Goal: Information Seeking & Learning: Learn about a topic

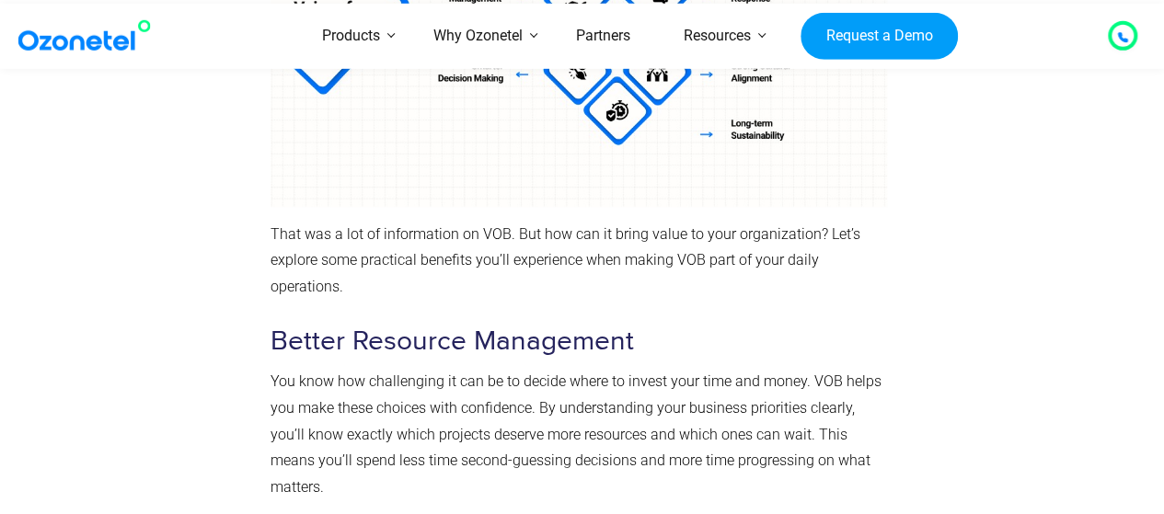
scroll to position [3362, 0]
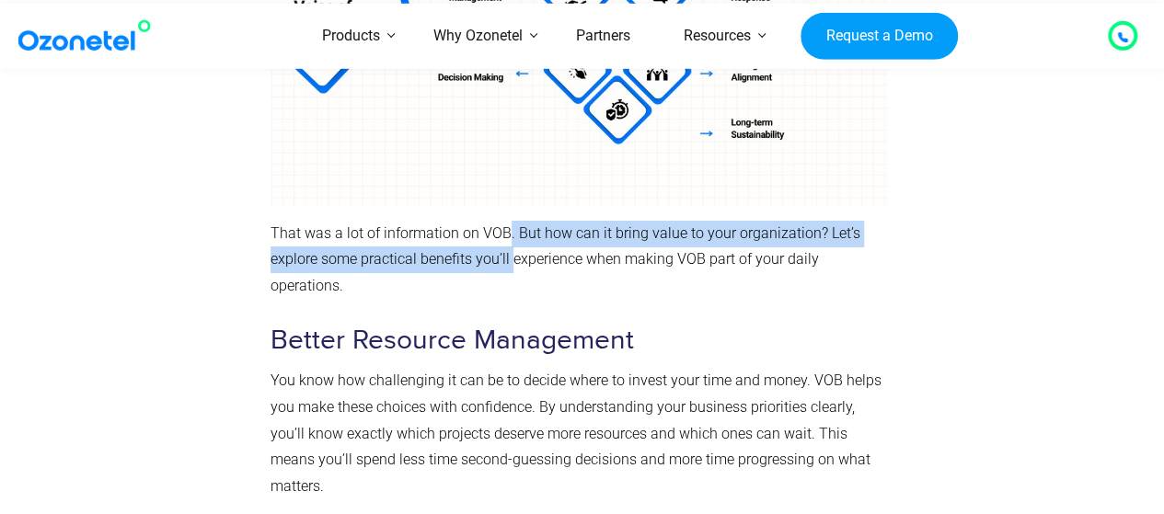
drag, startPoint x: 506, startPoint y: 235, endPoint x: 512, endPoint y: 251, distance: 17.8
click at [512, 251] on span "That was a lot of information on VOB. But how can it bring value to your organi…" at bounding box center [565, 259] width 590 height 71
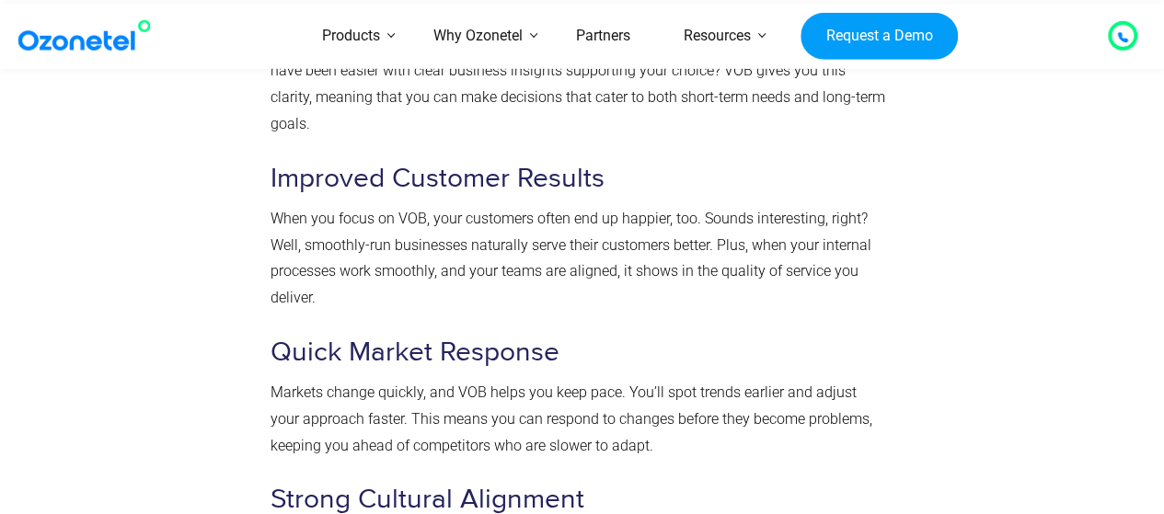
scroll to position [3929, 0]
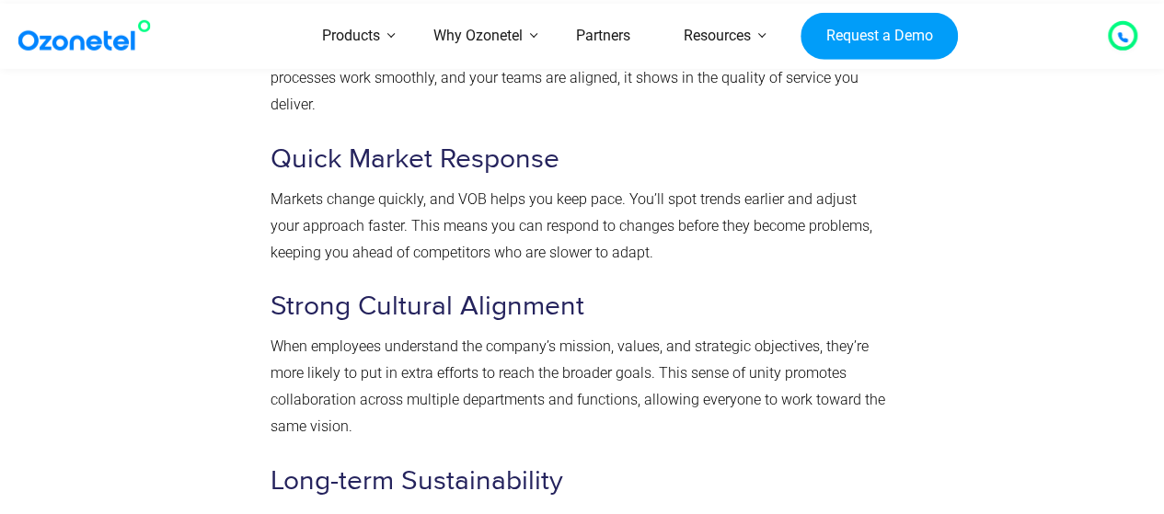
click at [465, 380] on p "When employees understand the company’s mission, values, and strategic objectiv…" at bounding box center [578, 387] width 616 height 106
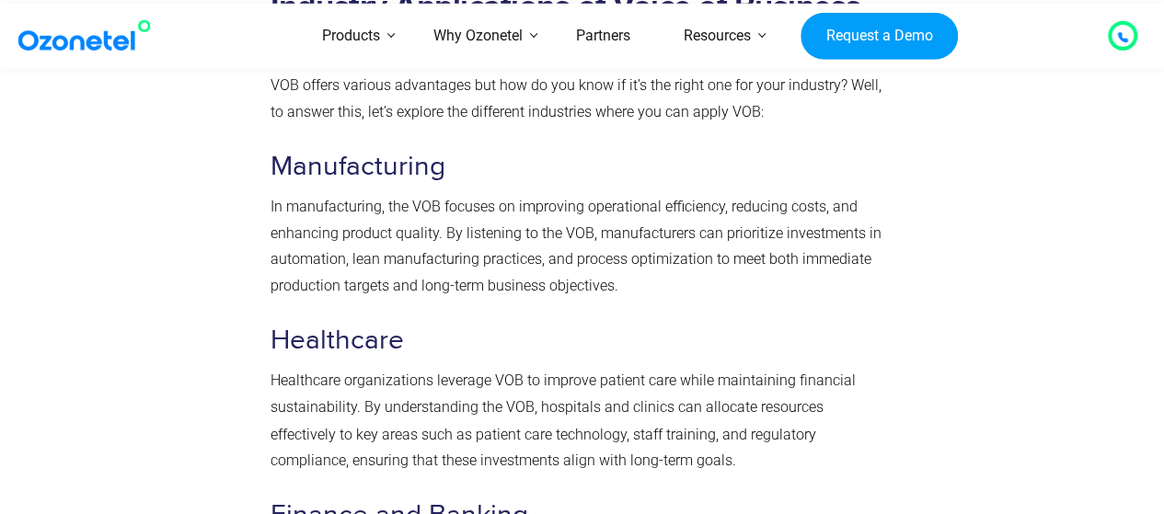
scroll to position [4799, 0]
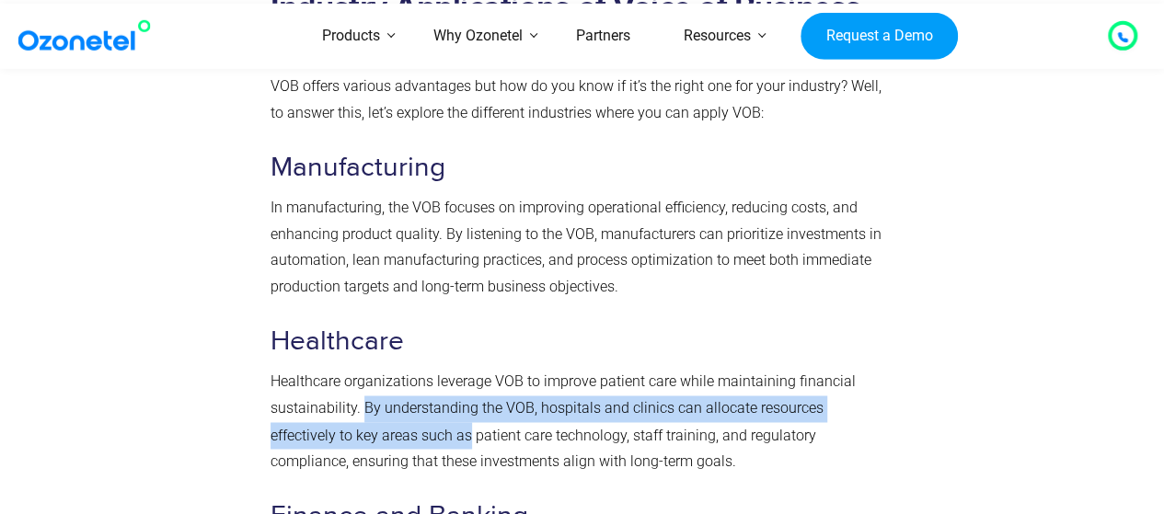
drag, startPoint x: 365, startPoint y: 356, endPoint x: 397, endPoint y: 376, distance: 38.0
click at [397, 376] on span "Healthcare organizations leverage VOB to improve patient care while maintaining…" at bounding box center [562, 421] width 585 height 97
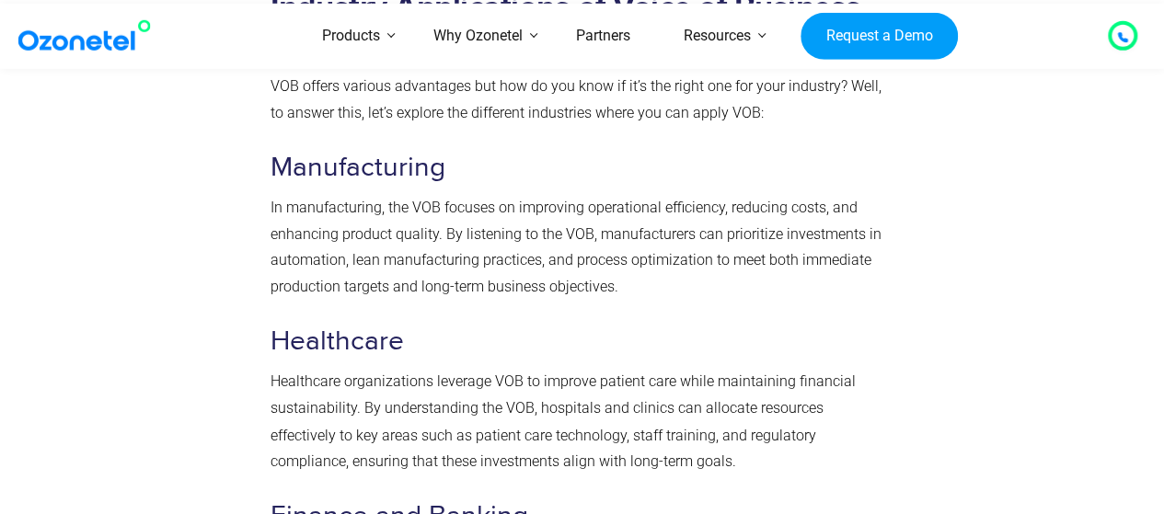
click at [410, 383] on span "Healthcare organizations leverage VOB to improve patient care while maintaining…" at bounding box center [562, 421] width 585 height 97
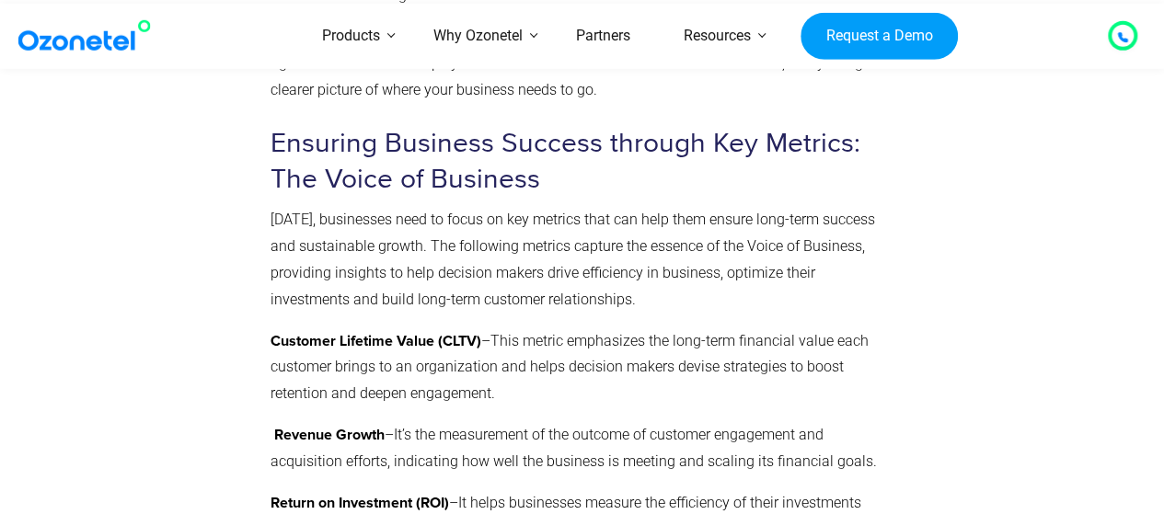
scroll to position [7136, 0]
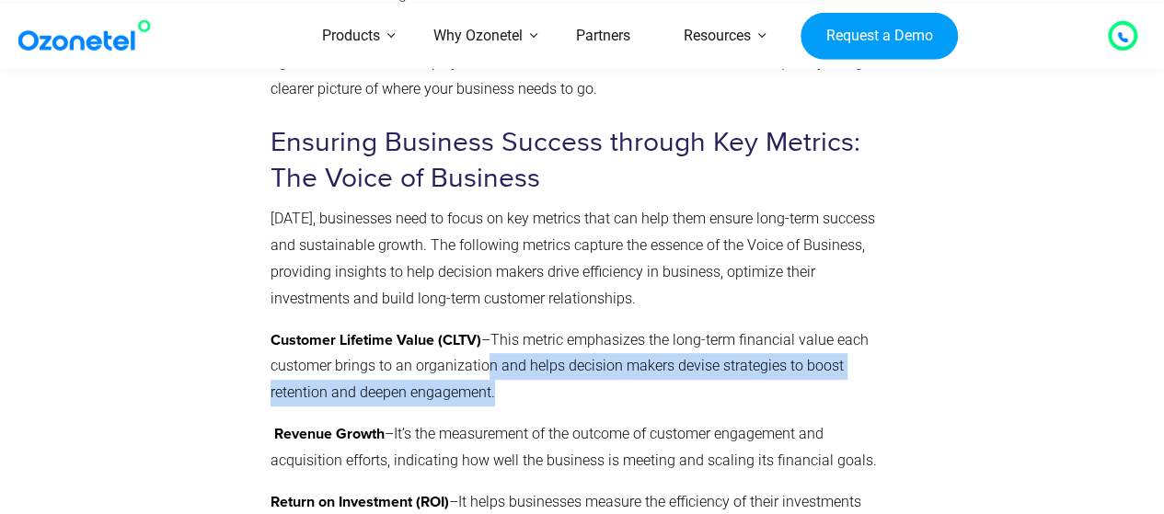
drag, startPoint x: 478, startPoint y: 316, endPoint x: 488, endPoint y: 338, distance: 24.3
click at [488, 338] on span "This metric emphasizes the long-term financial value each customer brings to an…" at bounding box center [569, 366] width 598 height 71
click at [491, 341] on span "This metric emphasizes the long-term financial value each customer brings to an…" at bounding box center [569, 366] width 598 height 71
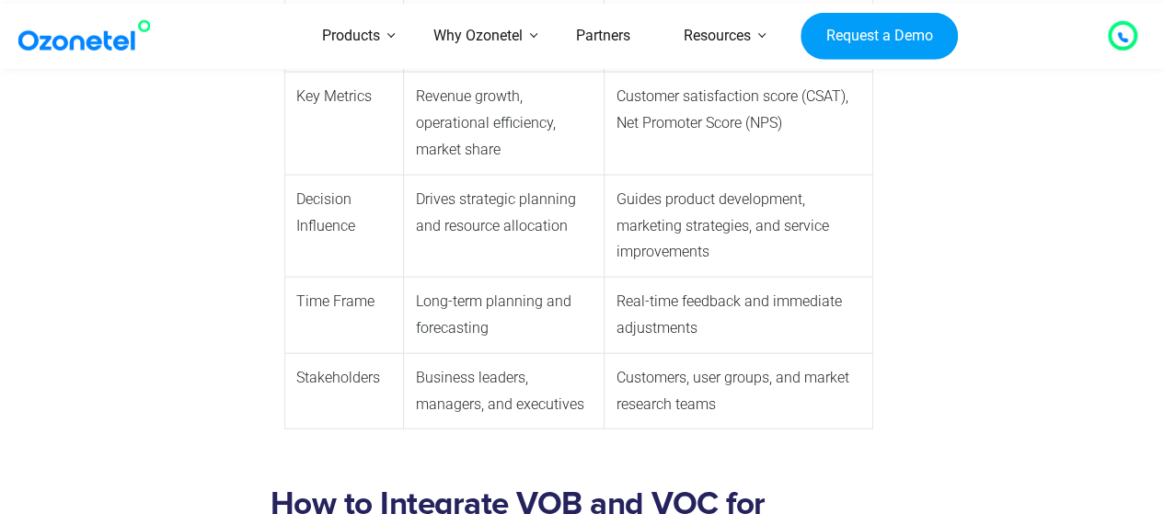
scroll to position [8926, 0]
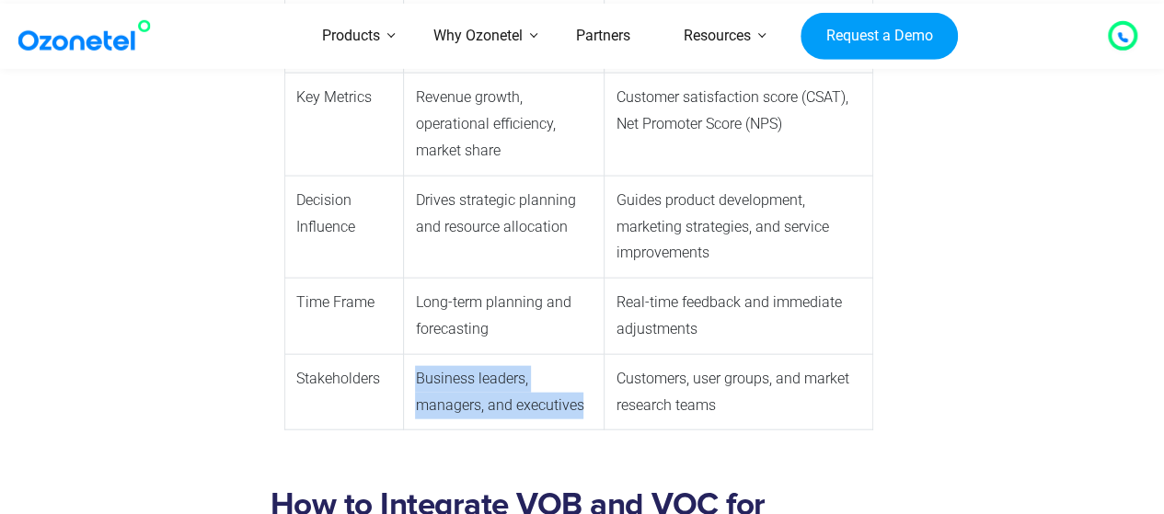
drag, startPoint x: 581, startPoint y: 352, endPoint x: 412, endPoint y: 334, distance: 170.2
click at [408, 354] on td "Business leaders, managers, and executives" at bounding box center [504, 392] width 201 height 76
click at [475, 354] on td "Business leaders, managers, and executives" at bounding box center [504, 392] width 201 height 76
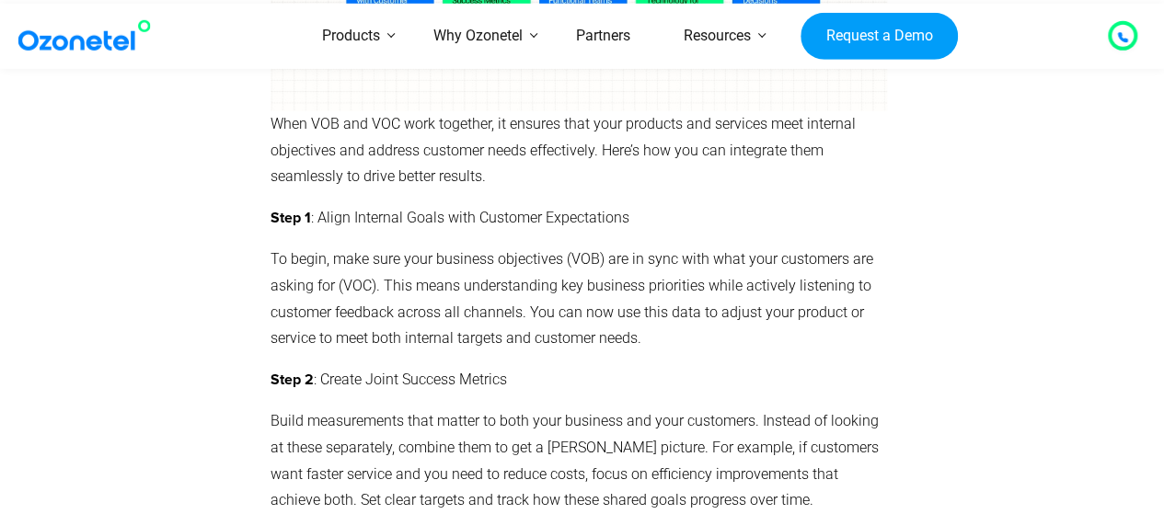
scroll to position [9733, 0]
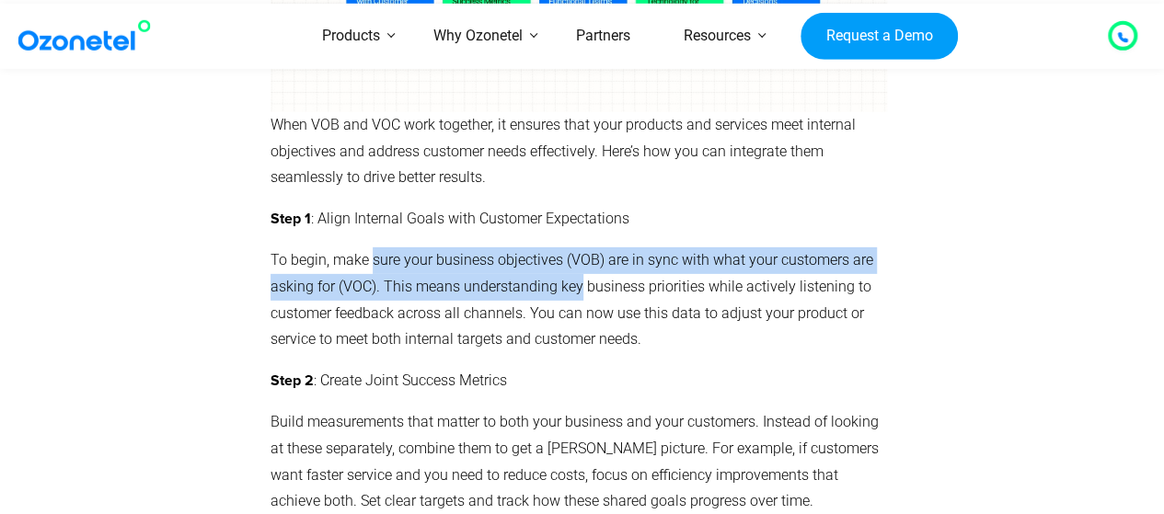
drag, startPoint x: 373, startPoint y: 216, endPoint x: 580, endPoint y: 242, distance: 208.5
click at [580, 251] on span "To begin, make sure your business objectives (VOB) are in sync with what your c…" at bounding box center [571, 299] width 602 height 97
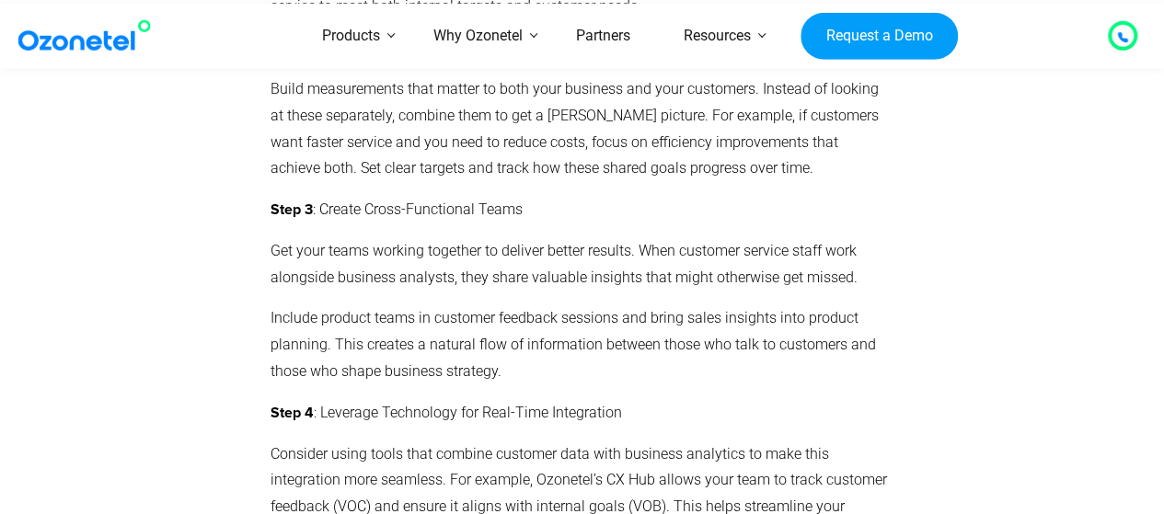
scroll to position [10060, 0]
